Goal: Use online tool/utility

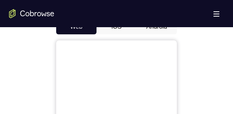
click at [157, 29] on button "Android" at bounding box center [156, 26] width 40 height 15
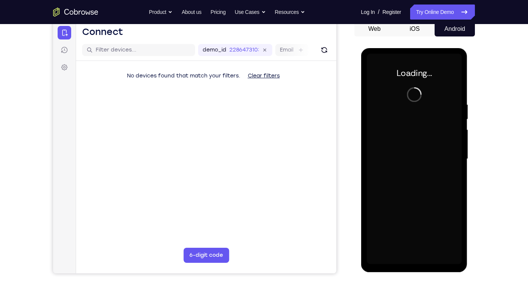
scroll to position [23, 0]
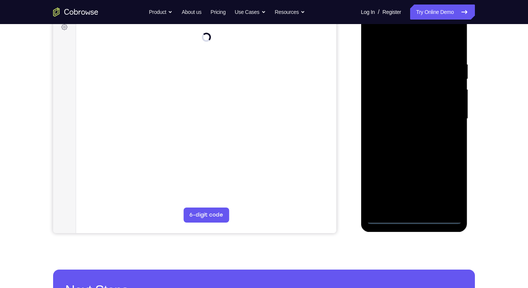
drag, startPoint x: 413, startPoint y: 219, endPoint x: 544, endPoint y: 191, distance: 134.2
click at [232, 113] on div at bounding box center [413, 119] width 95 height 211
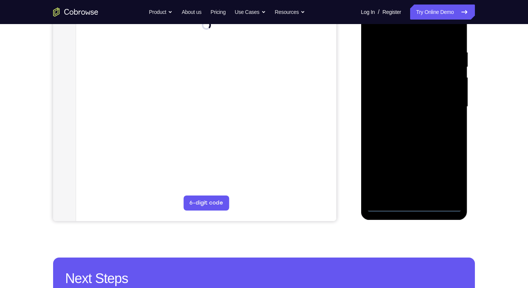
scroll to position [141, 0]
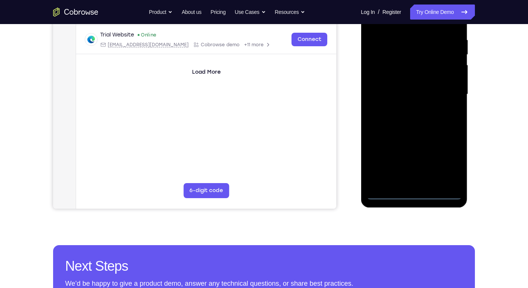
click at [232, 113] on div at bounding box center [413, 94] width 95 height 211
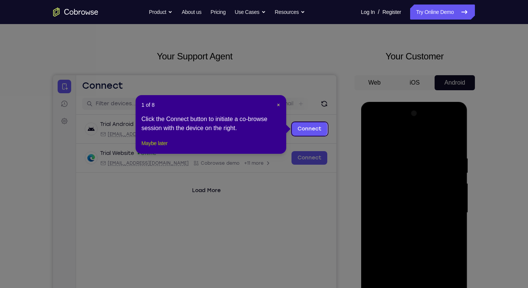
click at [159, 113] on button "Maybe later" at bounding box center [154, 143] width 26 height 9
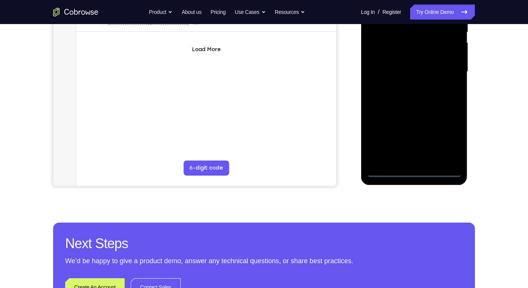
click at [232, 113] on div at bounding box center [413, 72] width 95 height 211
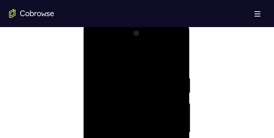
click at [132, 58] on div at bounding box center [136, 132] width 95 height 211
click at [170, 104] on div at bounding box center [136, 107] width 95 height 211
click at [126, 113] on div at bounding box center [136, 107] width 95 height 211
click at [131, 98] on div at bounding box center [136, 107] width 95 height 211
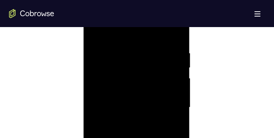
click at [151, 110] on div at bounding box center [136, 107] width 95 height 211
click at [146, 81] on div at bounding box center [136, 57] width 95 height 211
click at [150, 76] on div at bounding box center [136, 57] width 95 height 211
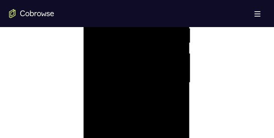
click at [141, 112] on div at bounding box center [136, 82] width 95 height 211
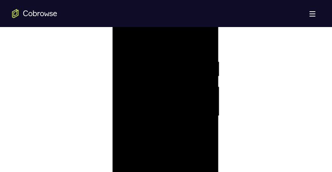
scroll to position [369, 0]
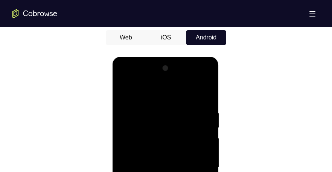
click at [208, 92] on div at bounding box center [165, 167] width 95 height 211
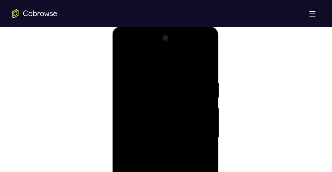
click at [151, 104] on div at bounding box center [165, 137] width 95 height 211
click at [123, 97] on div at bounding box center [165, 107] width 95 height 211
click at [201, 100] on div at bounding box center [165, 107] width 95 height 211
click at [206, 104] on div at bounding box center [165, 107] width 95 height 211
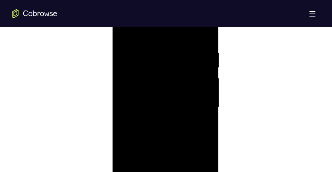
scroll to position [400, 0]
click at [206, 105] on div at bounding box center [165, 137] width 95 height 211
click at [204, 105] on div at bounding box center [165, 137] width 95 height 211
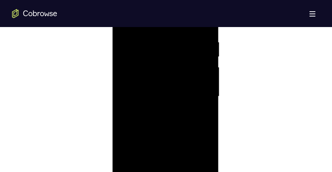
scroll to position [430, 0]
click at [204, 104] on div at bounding box center [165, 107] width 95 height 211
click at [205, 113] on div at bounding box center [165, 107] width 95 height 211
click at [206, 113] on div at bounding box center [165, 107] width 95 height 211
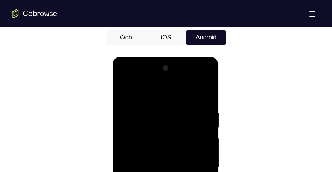
scroll to position [400, 0]
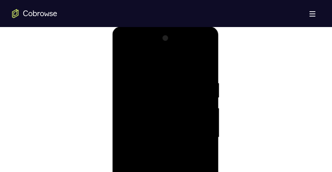
click at [206, 113] on div at bounding box center [165, 137] width 95 height 211
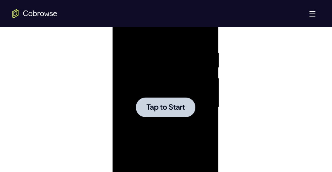
click at [180, 107] on span "Tap to Start" at bounding box center [165, 108] width 38 height 8
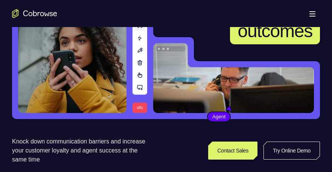
scroll to position [90, 0]
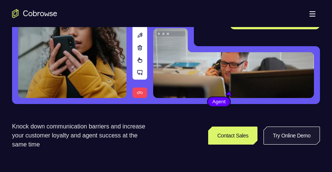
click at [288, 140] on link "Try Online Demo" at bounding box center [291, 136] width 56 height 18
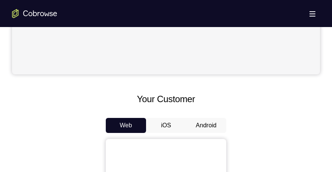
scroll to position [361, 0]
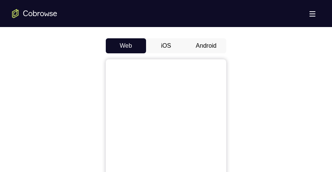
click at [199, 46] on button "Android" at bounding box center [206, 45] width 40 height 15
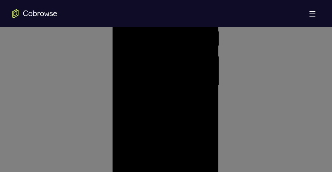
scroll to position [206, 0]
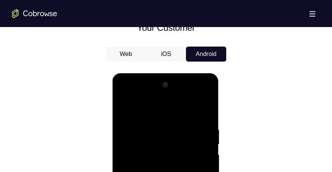
scroll to position [464, 0]
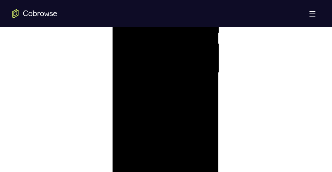
click at [164, 172] on div at bounding box center [165, 73] width 95 height 211
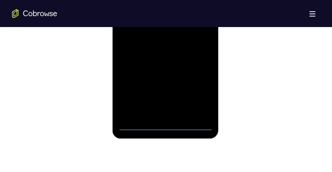
scroll to position [452, 0]
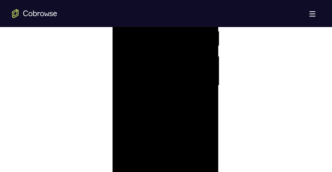
click at [199, 152] on div at bounding box center [165, 85] width 95 height 211
click at [143, 40] on div at bounding box center [165, 116] width 95 height 211
click at [198, 81] on div at bounding box center [165, 85] width 95 height 211
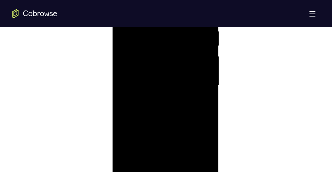
click at [160, 99] on div at bounding box center [165, 85] width 95 height 211
click at [160, 76] on div at bounding box center [165, 85] width 95 height 211
click at [173, 80] on div at bounding box center [165, 85] width 95 height 211
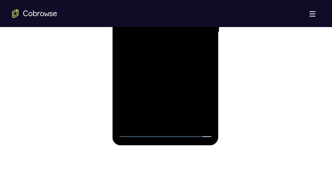
scroll to position [512, 0]
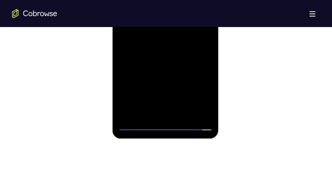
click at [136, 126] on div at bounding box center [165, 25] width 95 height 211
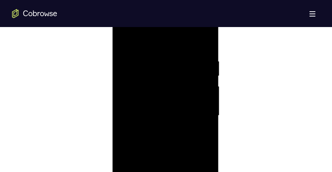
scroll to position [421, 0]
click at [201, 126] on div at bounding box center [165, 116] width 95 height 211
click at [190, 114] on div at bounding box center [165, 116] width 95 height 211
click at [192, 137] on div at bounding box center [165, 116] width 95 height 211
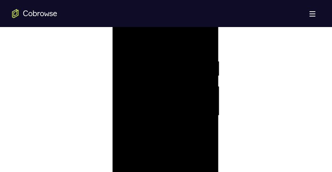
click at [182, 118] on div at bounding box center [165, 116] width 95 height 211
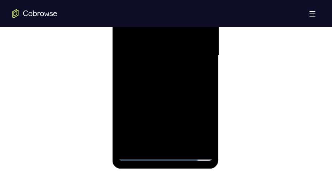
drag, startPoint x: 174, startPoint y: 73, endPoint x: 174, endPoint y: 83, distance: 9.8
click at [174, 83] on div at bounding box center [165, 55] width 95 height 211
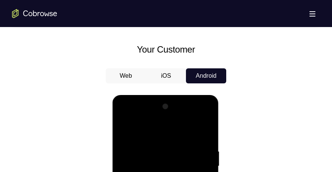
scroll to position [421, 0]
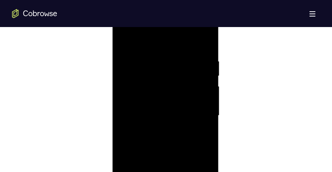
click at [166, 146] on div at bounding box center [165, 116] width 95 height 211
drag, startPoint x: 154, startPoint y: 41, endPoint x: 156, endPoint y: 26, distance: 15.2
click at [156, 26] on div at bounding box center [165, 116] width 95 height 211
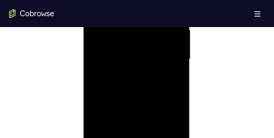
scroll to position [471, 0]
click at [179, 82] on div at bounding box center [136, 50] width 95 height 211
drag, startPoint x: 178, startPoint y: 109, endPoint x: 173, endPoint y: 107, distance: 4.8
click at [178, 108] on div at bounding box center [136, 76] width 95 height 211
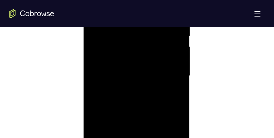
click at [178, 109] on div at bounding box center [136, 76] width 95 height 211
click at [178, 108] on div at bounding box center [136, 76] width 95 height 211
click at [178, 109] on div at bounding box center [136, 76] width 95 height 211
click at [177, 109] on div at bounding box center [136, 76] width 95 height 211
click at [178, 109] on div at bounding box center [136, 76] width 95 height 211
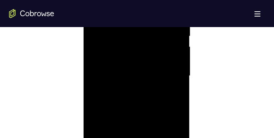
click at [178, 107] on div at bounding box center [136, 76] width 95 height 211
click at [179, 129] on div at bounding box center [136, 50] width 95 height 211
click at [125, 39] on div at bounding box center [136, 100] width 95 height 211
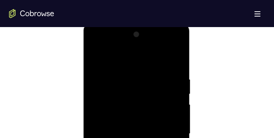
scroll to position [371, 0]
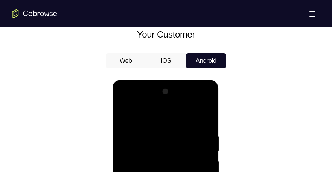
scroll to position [406, 0]
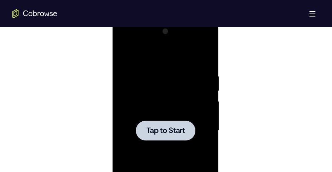
click at [174, 132] on span "Tap to Start" at bounding box center [165, 131] width 38 height 8
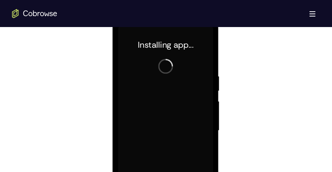
click at [166, 64] on div at bounding box center [165, 131] width 95 height 211
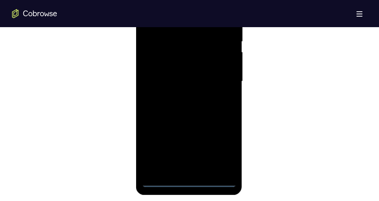
scroll to position [517, 0]
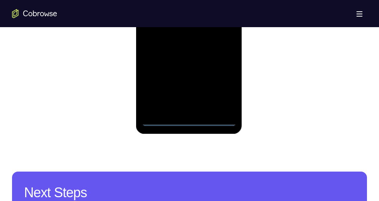
click at [189, 121] on div at bounding box center [188, 20] width 95 height 211
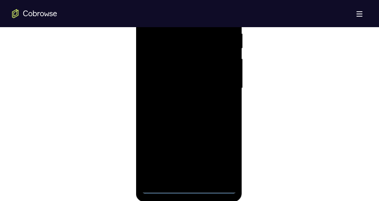
scroll to position [448, 0]
click at [220, 159] on div at bounding box center [188, 88] width 95 height 211
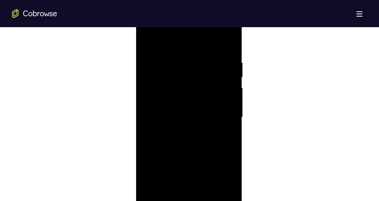
scroll to position [380, 0]
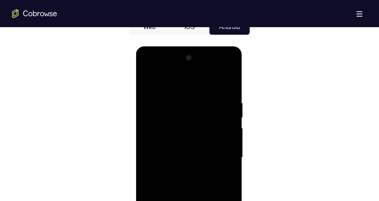
click at [181, 86] on div at bounding box center [188, 157] width 95 height 211
click at [218, 153] on div at bounding box center [188, 157] width 95 height 211
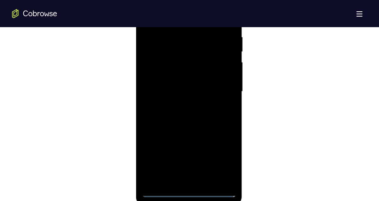
scroll to position [448, 0]
click at [181, 103] on div at bounding box center [188, 88] width 95 height 211
click at [191, 81] on div at bounding box center [188, 88] width 95 height 211
click at [224, 81] on div at bounding box center [188, 88] width 95 height 211
click at [199, 92] on div at bounding box center [188, 88] width 95 height 211
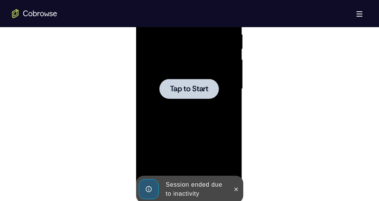
click at [185, 87] on span "Tap to Start" at bounding box center [189, 89] width 38 height 8
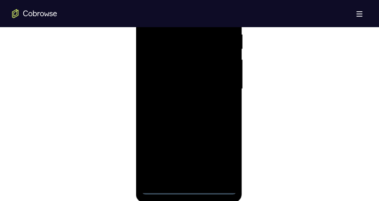
click at [189, 172] on div at bounding box center [188, 88] width 95 height 211
click at [219, 159] on div at bounding box center [188, 88] width 95 height 211
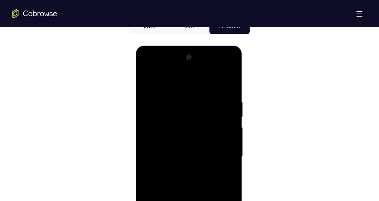
scroll to position [380, 0]
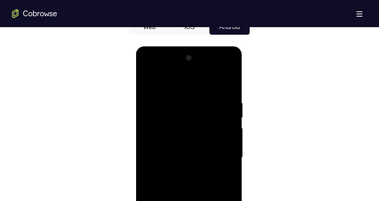
click at [189, 84] on div at bounding box center [188, 157] width 95 height 211
click at [219, 151] on div at bounding box center [188, 157] width 95 height 211
click at [178, 172] on div at bounding box center [188, 157] width 95 height 211
click at [185, 138] on div at bounding box center [188, 157] width 95 height 211
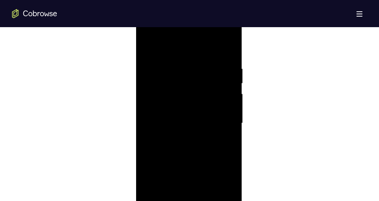
click at [179, 115] on div at bounding box center [188, 123] width 95 height 211
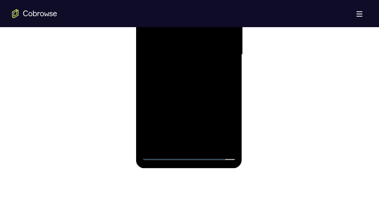
click at [160, 154] on div at bounding box center [188, 54] width 95 height 211
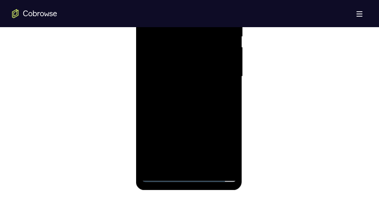
scroll to position [448, 0]
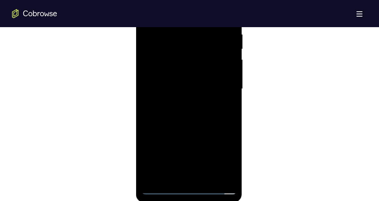
click at [186, 105] on div at bounding box center [188, 88] width 95 height 211
click at [190, 70] on div at bounding box center [188, 88] width 95 height 211
click at [206, 172] on div at bounding box center [188, 88] width 95 height 211
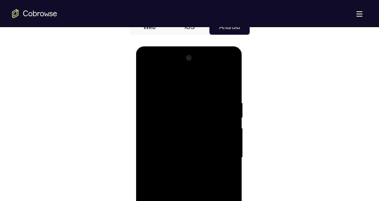
drag, startPoint x: 185, startPoint y: 81, endPoint x: 189, endPoint y: 60, distance: 21.7
click at [189, 60] on div at bounding box center [188, 157] width 95 height 211
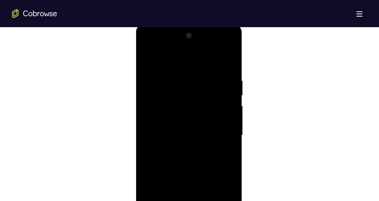
scroll to position [414, 0]
click at [180, 162] on div at bounding box center [188, 123] width 95 height 211
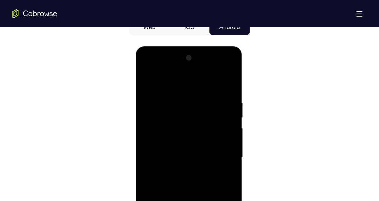
click at [146, 79] on div at bounding box center [188, 157] width 95 height 211
click at [230, 82] on div at bounding box center [188, 157] width 95 height 211
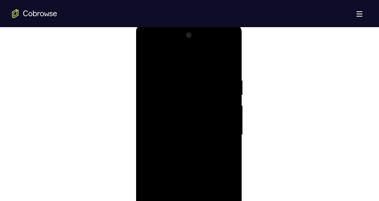
scroll to position [414, 0]
click at [169, 101] on div at bounding box center [188, 123] width 95 height 211
click at [162, 101] on div at bounding box center [188, 123] width 95 height 211
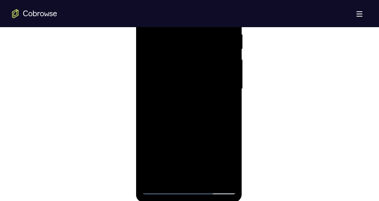
click at [151, 67] on div at bounding box center [188, 88] width 95 height 211
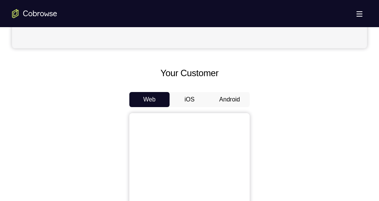
click at [228, 99] on button "Android" at bounding box center [230, 99] width 40 height 15
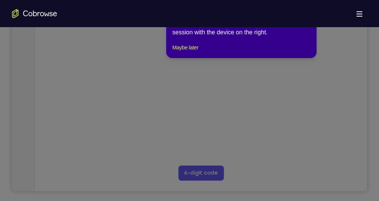
scroll to position [34, 0]
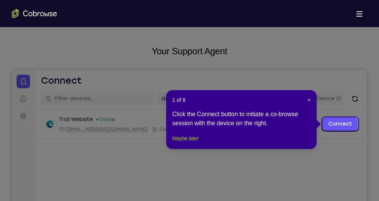
click at [189, 143] on button "Maybe later" at bounding box center [185, 138] width 26 height 9
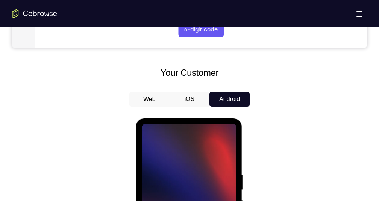
scroll to position [376, 0]
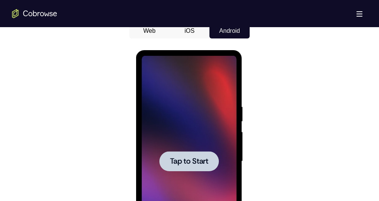
click at [185, 137] on div at bounding box center [188, 161] width 95 height 211
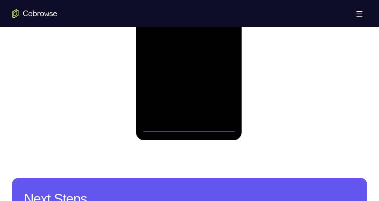
scroll to position [513, 0]
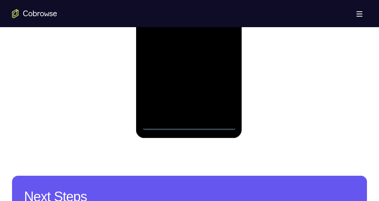
click at [186, 125] on div at bounding box center [188, 24] width 95 height 211
click at [221, 90] on div at bounding box center [188, 24] width 95 height 211
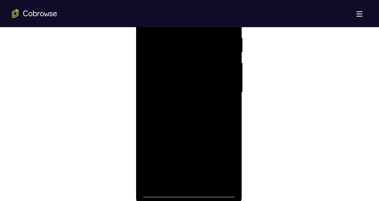
scroll to position [479, 0]
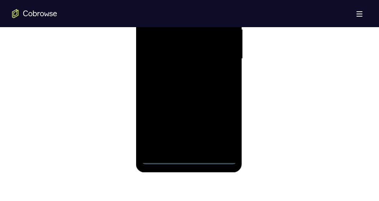
click at [222, 123] on div at bounding box center [188, 58] width 95 height 211
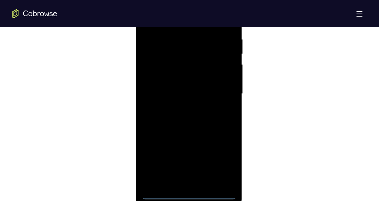
scroll to position [410, 0]
click at [181, 51] on div at bounding box center [188, 127] width 95 height 211
click at [219, 123] on div at bounding box center [188, 127] width 95 height 211
click at [182, 140] on div at bounding box center [188, 127] width 95 height 211
click at [185, 117] on div at bounding box center [188, 127] width 95 height 211
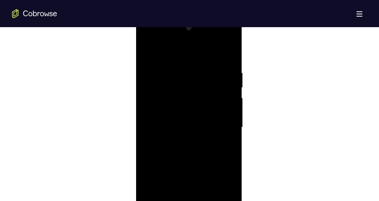
click at [183, 128] on div at bounding box center [188, 127] width 95 height 211
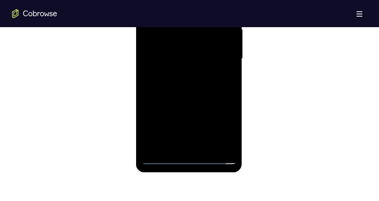
click at [187, 90] on div at bounding box center [188, 58] width 95 height 211
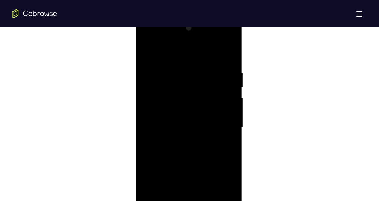
scroll to position [444, 0]
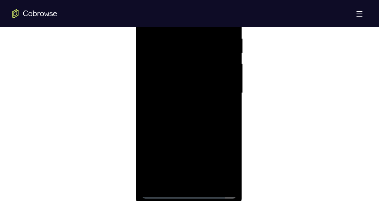
click at [209, 181] on div at bounding box center [188, 93] width 95 height 211
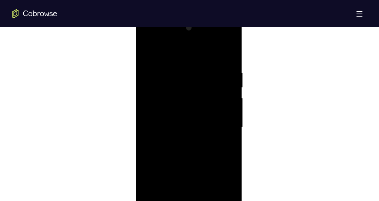
drag, startPoint x: 186, startPoint y: 52, endPoint x: 184, endPoint y: 30, distance: 21.9
click at [184, 30] on div at bounding box center [188, 127] width 95 height 211
click at [179, 167] on div at bounding box center [188, 127] width 95 height 211
click at [187, 138] on div at bounding box center [188, 127] width 95 height 211
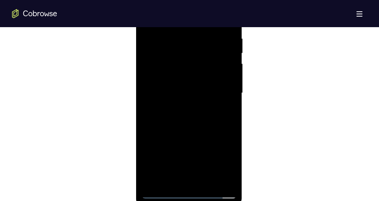
click at [176, 182] on div at bounding box center [188, 93] width 95 height 211
click at [222, 112] on div at bounding box center [188, 93] width 95 height 211
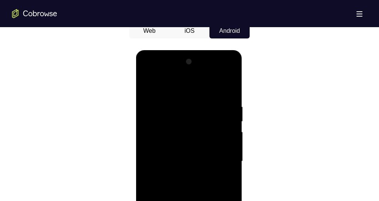
click at [146, 86] on div at bounding box center [188, 161] width 95 height 211
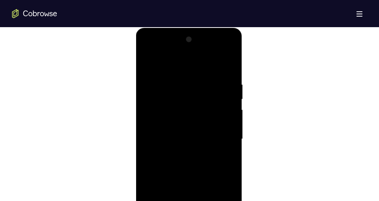
scroll to position [410, 0]
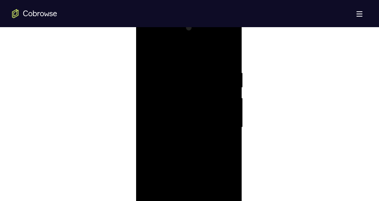
click at [191, 141] on div at bounding box center [188, 127] width 95 height 211
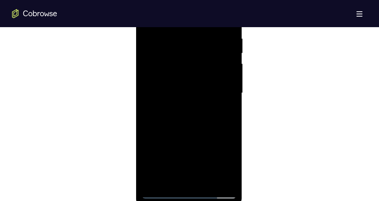
click at [168, 161] on div at bounding box center [188, 93] width 95 height 211
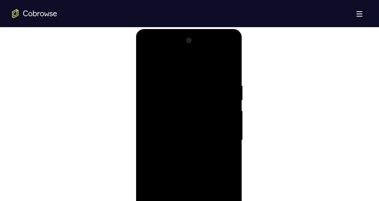
scroll to position [342, 0]
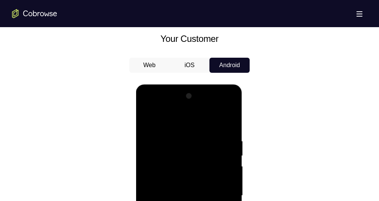
click at [147, 119] on div at bounding box center [188, 195] width 95 height 211
click at [147, 120] on div at bounding box center [188, 195] width 95 height 211
click at [230, 120] on div at bounding box center [188, 195] width 95 height 211
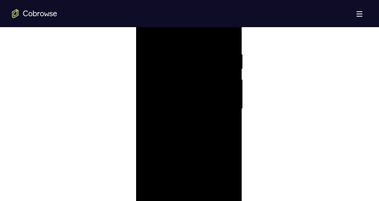
scroll to position [444, 0]
click at [170, 73] on div at bounding box center [188, 93] width 95 height 211
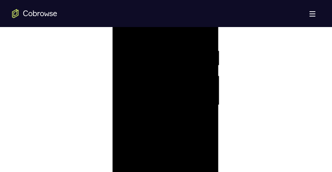
scroll to position [471, 0]
click at [129, 61] on div at bounding box center [165, 66] width 95 height 211
click at [202, 79] on div at bounding box center [165, 126] width 95 height 211
click at [204, 75] on div at bounding box center [165, 126] width 95 height 211
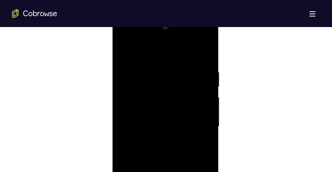
click at [205, 76] on div at bounding box center [165, 126] width 95 height 211
click at [204, 78] on div at bounding box center [165, 126] width 95 height 211
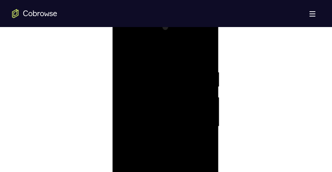
click at [204, 78] on div at bounding box center [165, 126] width 95 height 211
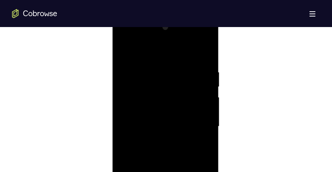
click at [204, 78] on div at bounding box center [165, 126] width 95 height 211
click at [204, 77] on div at bounding box center [165, 126] width 95 height 211
click at [203, 76] on div at bounding box center [165, 126] width 95 height 211
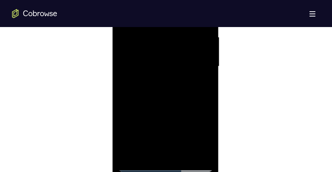
click at [206, 71] on div at bounding box center [165, 66] width 95 height 211
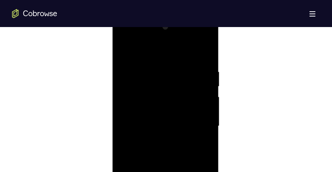
scroll to position [410, 0]
click at [203, 76] on div at bounding box center [165, 126] width 95 height 211
click at [203, 75] on div at bounding box center [165, 126] width 95 height 211
click at [203, 76] on div at bounding box center [165, 126] width 95 height 211
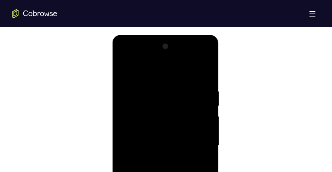
scroll to position [380, 0]
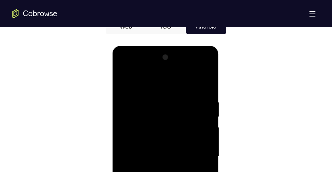
click at [207, 62] on div at bounding box center [165, 157] width 95 height 211
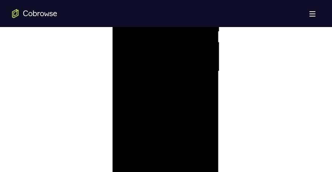
scroll to position [501, 0]
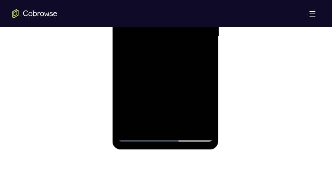
drag, startPoint x: 179, startPoint y: 89, endPoint x: 184, endPoint y: 46, distance: 43.2
click at [184, 46] on div at bounding box center [165, 36] width 95 height 211
drag, startPoint x: 191, startPoint y: 74, endPoint x: 193, endPoint y: 44, distance: 30.5
click at [193, 44] on div at bounding box center [165, 36] width 95 height 211
drag, startPoint x: 183, startPoint y: 87, endPoint x: 184, endPoint y: 46, distance: 40.6
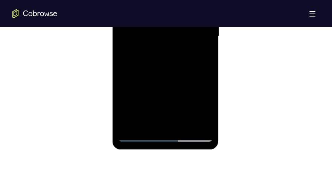
click at [184, 46] on div at bounding box center [165, 36] width 95 height 211
drag, startPoint x: 184, startPoint y: 80, endPoint x: 183, endPoint y: 42, distance: 37.6
click at [183, 42] on div at bounding box center [165, 36] width 95 height 211
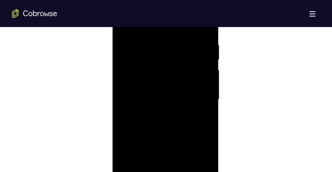
scroll to position [471, 0]
drag, startPoint x: 180, startPoint y: 116, endPoint x: 186, endPoint y: 50, distance: 66.5
click at [186, 50] on div at bounding box center [165, 66] width 95 height 211
drag, startPoint x: 168, startPoint y: 119, endPoint x: 169, endPoint y: 57, distance: 62.1
click at [169, 57] on div at bounding box center [165, 66] width 95 height 211
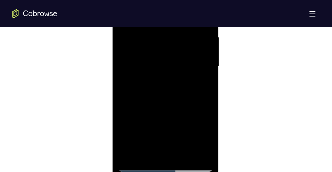
drag, startPoint x: 171, startPoint y: 49, endPoint x: 181, endPoint y: 213, distance: 164.0
click at [181, 181] on html "Online web based iOS Simulators and Android Emulators. Run iPhone, iPad, Mobile…" at bounding box center [165, 69] width 107 height 226
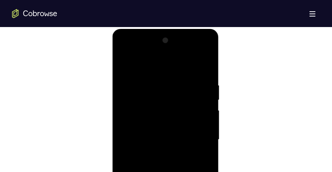
scroll to position [380, 0]
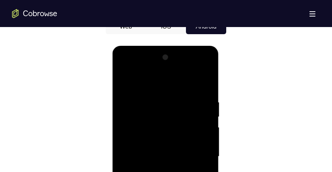
drag, startPoint x: 172, startPoint y: 108, endPoint x: 167, endPoint y: 185, distance: 76.5
click at [167, 185] on div at bounding box center [165, 157] width 95 height 211
drag, startPoint x: 165, startPoint y: 130, endPoint x: 164, endPoint y: 158, distance: 27.9
click at [165, 171] on div at bounding box center [165, 157] width 95 height 211
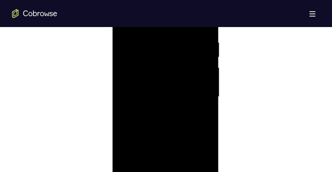
scroll to position [441, 0]
drag, startPoint x: 196, startPoint y: 97, endPoint x: 152, endPoint y: 95, distance: 44.1
click at [152, 95] on div at bounding box center [165, 96] width 95 height 211
drag, startPoint x: 204, startPoint y: 94, endPoint x: 162, endPoint y: 96, distance: 41.8
click at [162, 96] on div at bounding box center [165, 96] width 95 height 211
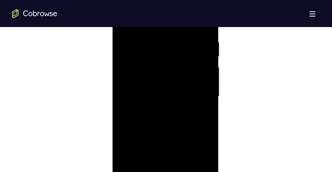
drag, startPoint x: 173, startPoint y: 150, endPoint x: 169, endPoint y: 97, distance: 52.8
click at [169, 97] on div at bounding box center [165, 96] width 95 height 211
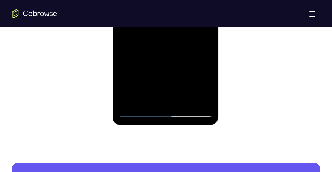
scroll to position [531, 0]
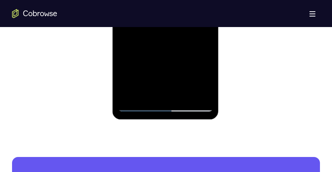
click at [131, 95] on div at bounding box center [165, 6] width 95 height 211
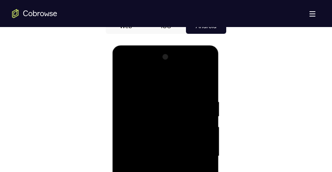
scroll to position [380, 0]
click at [176, 98] on div at bounding box center [165, 157] width 95 height 211
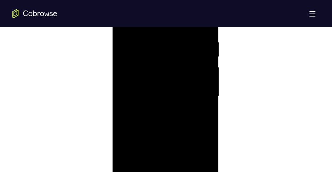
click at [201, 80] on div at bounding box center [165, 96] width 95 height 211
click at [204, 63] on div at bounding box center [165, 96] width 95 height 211
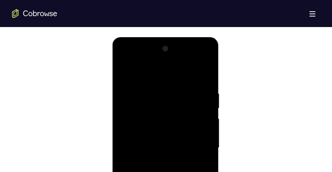
scroll to position [380, 0]
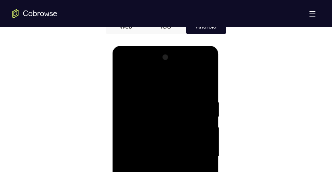
click at [203, 82] on div at bounding box center [165, 157] width 95 height 211
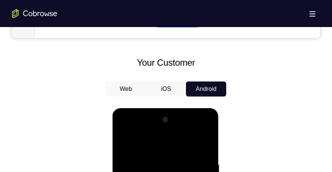
scroll to position [290, 0]
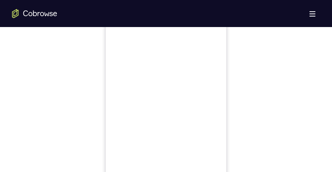
scroll to position [271, 0]
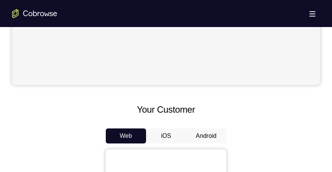
click at [208, 134] on button "Android" at bounding box center [206, 136] width 40 height 15
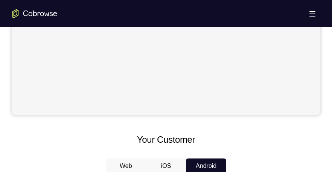
scroll to position [361, 0]
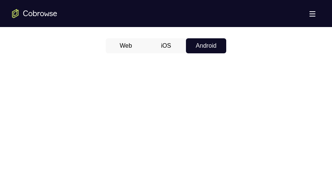
click at [167, 51] on button "iOS" at bounding box center [166, 45] width 40 height 15
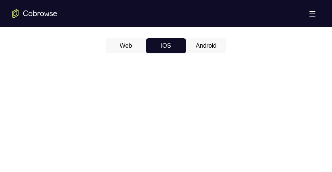
click at [207, 50] on button "Android" at bounding box center [206, 45] width 40 height 15
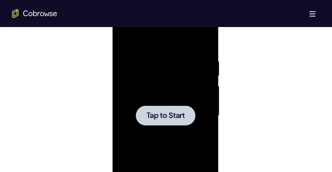
scroll to position [0, 0]
click at [169, 131] on div at bounding box center [165, 116] width 95 height 211
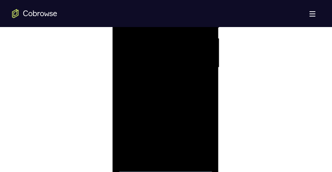
scroll to position [542, 0]
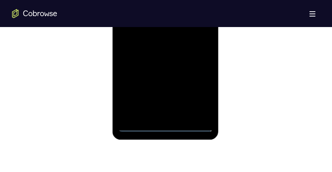
scroll to position [512, 0]
click at [196, 93] on div at bounding box center [165, 25] width 95 height 211
click at [201, 93] on div at bounding box center [165, 25] width 95 height 211
click at [198, 91] on div at bounding box center [165, 25] width 95 height 211
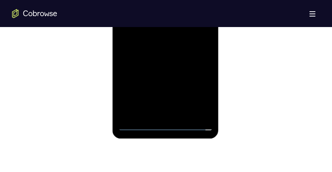
click at [199, 93] on div at bounding box center [165, 25] width 95 height 211
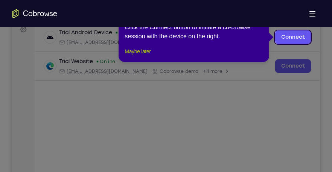
click at [144, 56] on button "Maybe later" at bounding box center [138, 51] width 26 height 9
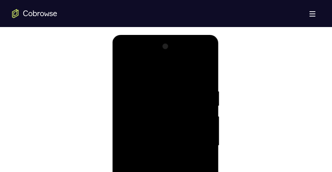
click at [157, 72] on div at bounding box center [165, 146] width 95 height 211
click at [197, 142] on div at bounding box center [165, 146] width 95 height 211
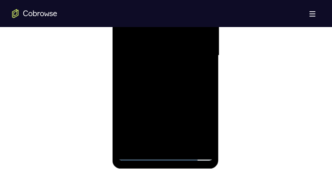
click at [160, 70] on div at bounding box center [165, 55] width 95 height 211
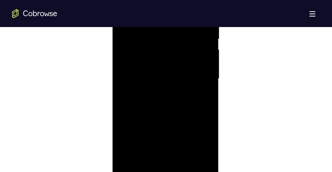
scroll to position [452, 0]
click at [164, 78] on div at bounding box center [165, 85] width 95 height 211
click at [202, 54] on div at bounding box center [165, 85] width 95 height 211
click at [160, 85] on div at bounding box center [165, 85] width 95 height 211
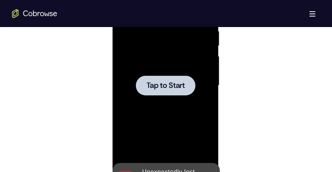
click at [170, 86] on span "Tap to Start" at bounding box center [165, 86] width 38 height 8
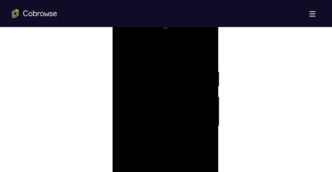
scroll to position [512, 0]
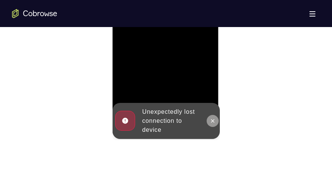
click at [209, 122] on button at bounding box center [212, 121] width 12 height 12
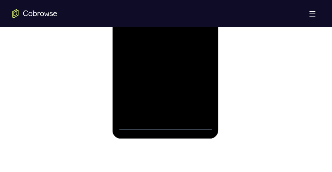
click at [164, 123] on div at bounding box center [165, 25] width 95 height 211
click at [163, 124] on div at bounding box center [165, 25] width 95 height 211
click at [203, 92] on div at bounding box center [165, 25] width 95 height 211
click at [202, 92] on div at bounding box center [165, 25] width 95 height 211
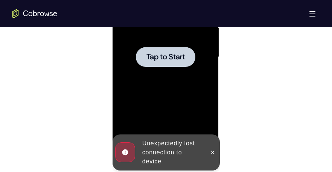
scroll to position [421, 0]
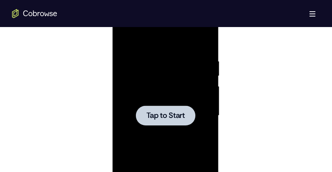
click at [173, 96] on div at bounding box center [165, 116] width 95 height 211
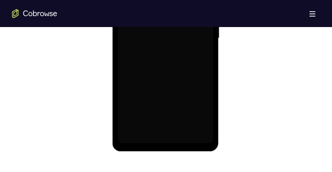
scroll to position [512, 0]
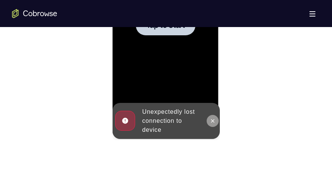
click at [213, 122] on icon at bounding box center [212, 120] width 3 height 3
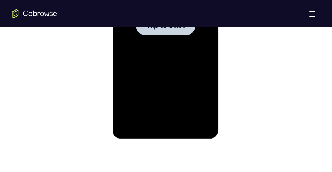
click at [159, 33] on div at bounding box center [164, 25] width 59 height 20
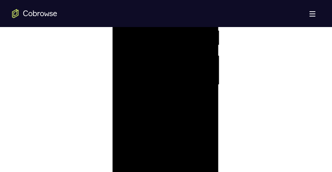
scroll to position [542, 0]
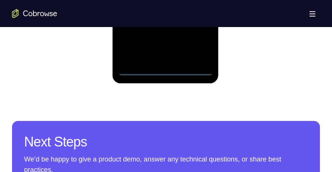
scroll to position [572, 0]
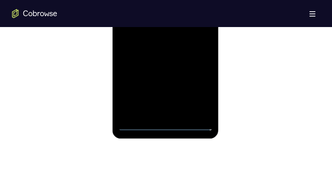
click at [197, 94] on div at bounding box center [165, 25] width 95 height 211
click at [200, 89] on div at bounding box center [165, 25] width 95 height 211
click at [201, 94] on div at bounding box center [165, 25] width 95 height 211
click at [199, 88] on div at bounding box center [165, 25] width 95 height 211
click at [198, 90] on div at bounding box center [165, 25] width 95 height 211
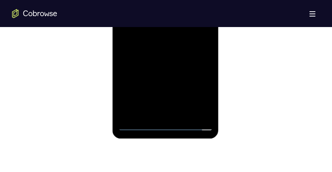
click at [201, 97] on div at bounding box center [165, 25] width 95 height 211
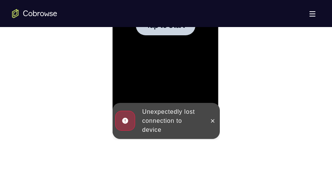
click at [189, 78] on div at bounding box center [165, 25] width 95 height 211
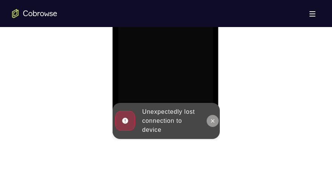
click at [214, 122] on icon at bounding box center [212, 121] width 6 height 6
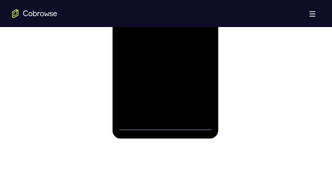
click at [168, 126] on div at bounding box center [165, 25] width 95 height 211
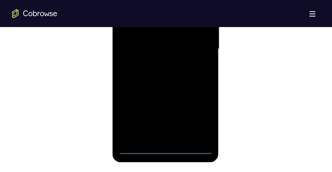
scroll to position [482, 0]
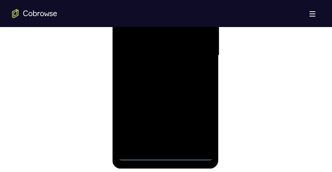
click at [163, 155] on div at bounding box center [165, 55] width 95 height 211
click at [192, 117] on div at bounding box center [165, 55] width 95 height 211
click at [201, 125] on div at bounding box center [165, 55] width 95 height 211
click at [204, 122] on div at bounding box center [165, 55] width 95 height 211
click at [200, 117] on div at bounding box center [165, 55] width 95 height 211
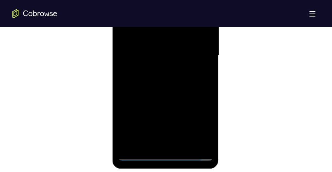
click at [201, 128] on div at bounding box center [165, 55] width 95 height 211
click at [194, 124] on div at bounding box center [165, 55] width 95 height 211
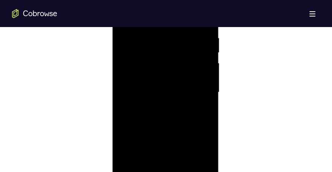
scroll to position [391, 0]
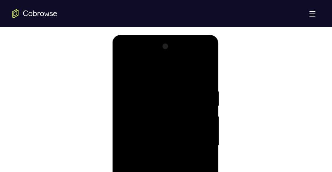
click at [154, 72] on div at bounding box center [165, 146] width 95 height 211
click at [171, 74] on div at bounding box center [165, 146] width 95 height 211
click at [140, 73] on div at bounding box center [165, 146] width 95 height 211
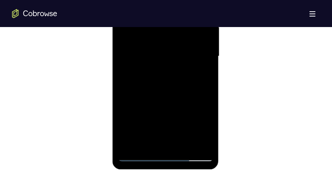
scroll to position [452, 0]
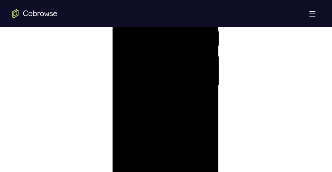
click at [198, 84] on div at bounding box center [165, 85] width 95 height 211
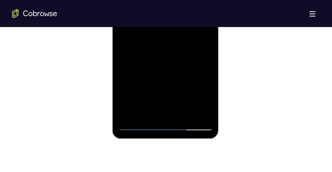
click at [174, 114] on div at bounding box center [165, 25] width 95 height 211
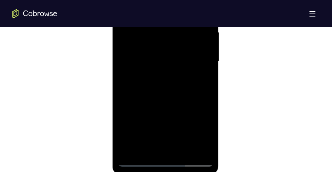
scroll to position [482, 0]
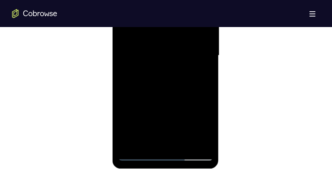
click at [165, 47] on div at bounding box center [165, 55] width 95 height 211
click at [178, 55] on div at bounding box center [165, 55] width 95 height 211
click at [138, 155] on div at bounding box center [165, 55] width 95 height 211
click at [175, 145] on div at bounding box center [165, 55] width 95 height 211
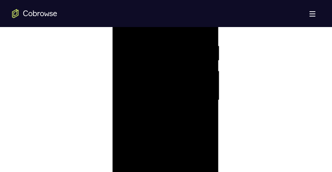
scroll to position [421, 0]
click at [163, 5] on div at bounding box center [165, 5] width 106 height 0
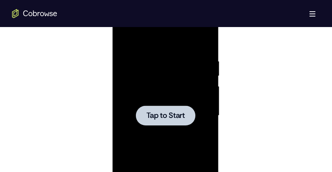
drag, startPoint x: 166, startPoint y: 114, endPoint x: 166, endPoint y: 110, distance: 3.8
click at [166, 114] on span "Tap to Start" at bounding box center [165, 116] width 38 height 8
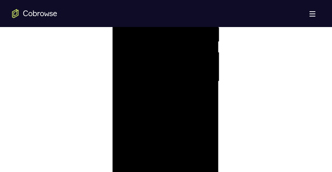
scroll to position [512, 0]
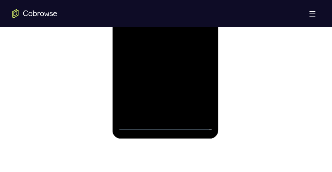
click at [163, 122] on div at bounding box center [165, 25] width 95 height 211
click at [166, 126] on div at bounding box center [165, 25] width 95 height 211
click at [196, 92] on div at bounding box center [165, 25] width 95 height 211
click at [198, 90] on div at bounding box center [165, 25] width 95 height 211
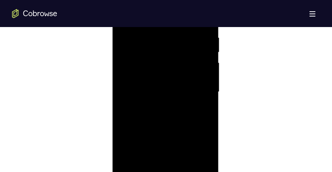
scroll to position [452, 0]
click at [201, 154] on div at bounding box center [165, 85] width 95 height 211
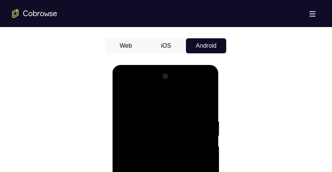
drag, startPoint x: 153, startPoint y: 101, endPoint x: 151, endPoint y: 88, distance: 12.5
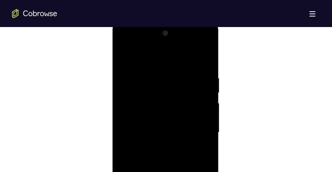
scroll to position [452, 0]
click at [195, 80] on div at bounding box center [165, 85] width 95 height 211
click at [197, 81] on div at bounding box center [165, 85] width 95 height 211
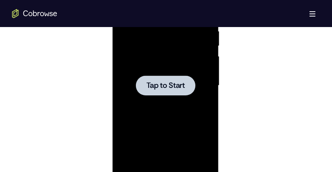
click at [164, 64] on div at bounding box center [165, 85] width 95 height 211
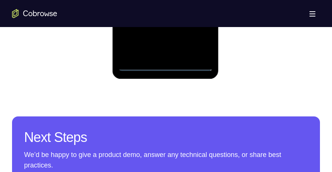
scroll to position [572, 0]
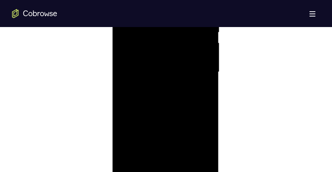
scroll to position [452, 0]
click at [195, 151] on div at bounding box center [165, 85] width 95 height 211
click at [204, 151] on div at bounding box center [165, 85] width 95 height 211
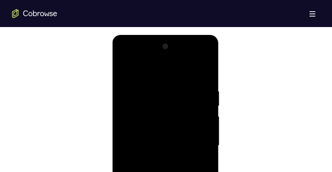
click at [164, 76] on div at bounding box center [165, 146] width 95 height 211
click at [201, 142] on div at bounding box center [165, 146] width 95 height 211
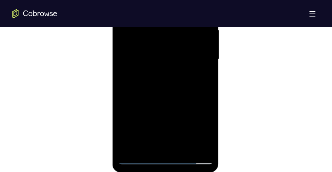
scroll to position [482, 0]
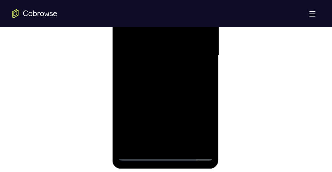
click at [175, 144] on div at bounding box center [165, 55] width 95 height 211
click at [171, 144] on div at bounding box center [165, 55] width 95 height 211
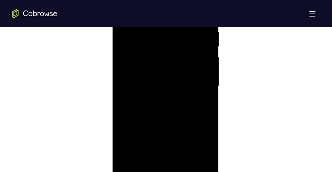
scroll to position [421, 0]
click at [123, 38] on div at bounding box center [165, 116] width 95 height 211
click at [171, 111] on div at bounding box center [165, 116] width 95 height 211
click at [172, 114] on div at bounding box center [165, 116] width 95 height 211
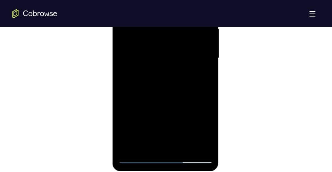
scroll to position [482, 0]
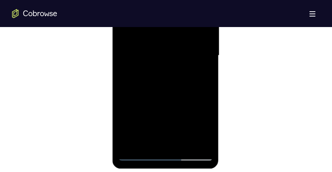
click at [186, 144] on div at bounding box center [165, 55] width 95 height 211
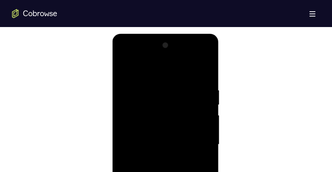
scroll to position [391, 0]
click at [204, 82] on div at bounding box center [165, 146] width 95 height 211
drag, startPoint x: 166, startPoint y: 74, endPoint x: 158, endPoint y: 39, distance: 36.5
click at [158, 45] on div at bounding box center [165, 146] width 95 height 211
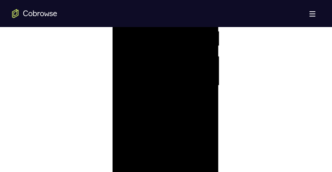
click at [170, 118] on div at bounding box center [165, 85] width 95 height 211
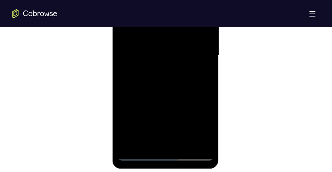
click at [182, 146] on div at bounding box center [165, 55] width 95 height 211
click at [207, 61] on div at bounding box center [165, 55] width 95 height 211
click at [126, 143] on div at bounding box center [165, 55] width 95 height 211
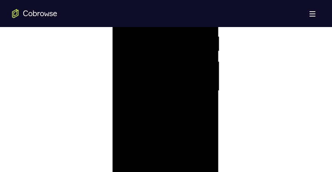
scroll to position [452, 0]
click at [171, 126] on div at bounding box center [165, 85] width 95 height 211
click at [159, 158] on div at bounding box center [165, 116] width 95 height 211
click at [122, 41] on div at bounding box center [165, 116] width 95 height 211
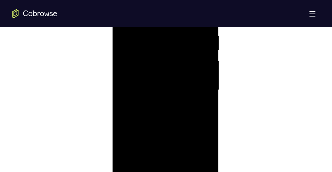
scroll to position [482, 0]
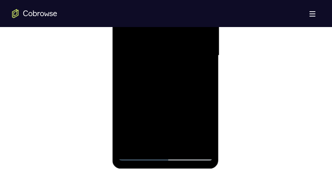
drag, startPoint x: 161, startPoint y: 125, endPoint x: 164, endPoint y: 76, distance: 48.3
click at [164, 76] on div at bounding box center [165, 55] width 95 height 211
drag, startPoint x: 159, startPoint y: 136, endPoint x: 160, endPoint y: 90, distance: 46.7
click at [160, 90] on div at bounding box center [165, 55] width 95 height 211
click at [170, 129] on div at bounding box center [165, 55] width 95 height 211
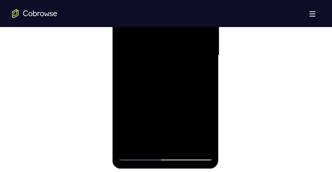
click at [146, 140] on div at bounding box center [165, 55] width 95 height 211
drag, startPoint x: 182, startPoint y: 125, endPoint x: 178, endPoint y: 96, distance: 29.3
click at [178, 96] on div at bounding box center [165, 55] width 95 height 211
click at [195, 125] on div at bounding box center [165, 55] width 95 height 211
click at [201, 69] on div at bounding box center [165, 55] width 95 height 211
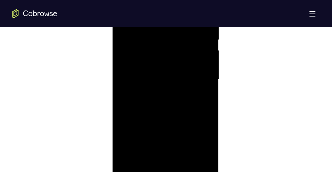
scroll to position [421, 0]
click at [122, 42] on div at bounding box center [165, 116] width 95 height 211
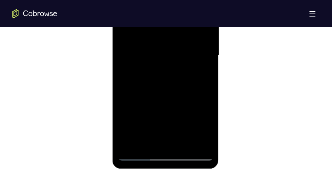
drag, startPoint x: 177, startPoint y: 99, endPoint x: 179, endPoint y: 85, distance: 14.4
click at [179, 85] on div at bounding box center [165, 55] width 95 height 211
click at [168, 96] on div at bounding box center [165, 55] width 95 height 211
click at [201, 73] on div at bounding box center [165, 55] width 95 height 211
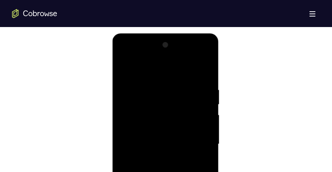
scroll to position [391, 0]
click at [123, 70] on div at bounding box center [165, 146] width 95 height 211
click at [125, 69] on div at bounding box center [165, 146] width 95 height 211
drag, startPoint x: 156, startPoint y: 101, endPoint x: 161, endPoint y: 117, distance: 16.7
click at [158, 156] on div at bounding box center [165, 146] width 95 height 211
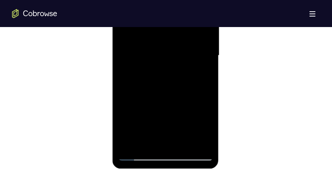
scroll to position [361, 0]
